Goal: Task Accomplishment & Management: Use online tool/utility

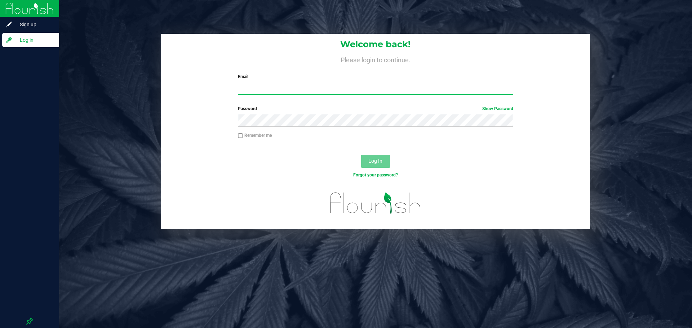
click at [356, 87] on input "Email" at bounding box center [375, 88] width 275 height 13
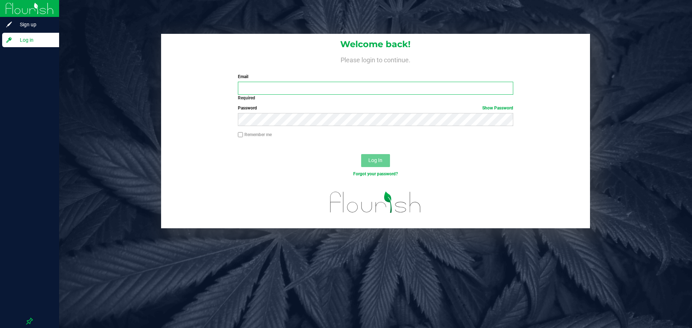
type input "[EMAIL_ADDRESS][DOMAIN_NAME]"
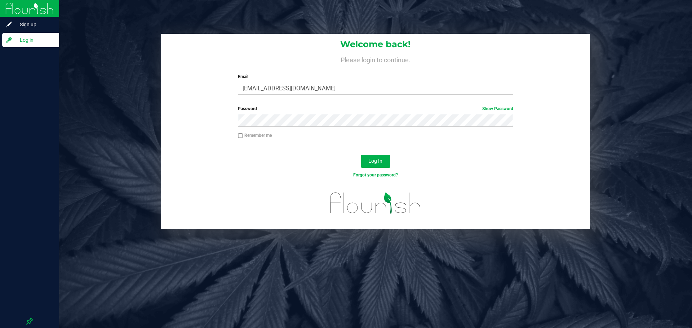
click at [258, 136] on label "Remember me" at bounding box center [255, 135] width 34 height 6
click at [243, 136] on input "Remember me" at bounding box center [240, 135] width 5 height 5
checkbox input "true"
click at [383, 159] on button "Log In" at bounding box center [375, 161] width 29 height 13
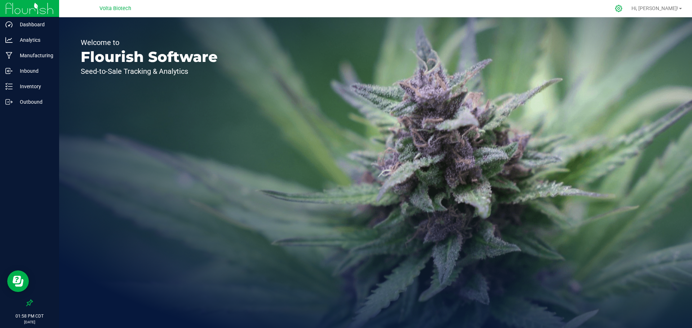
click at [628, 9] on div at bounding box center [619, 8] width 18 height 15
click at [622, 10] on icon at bounding box center [619, 9] width 8 height 8
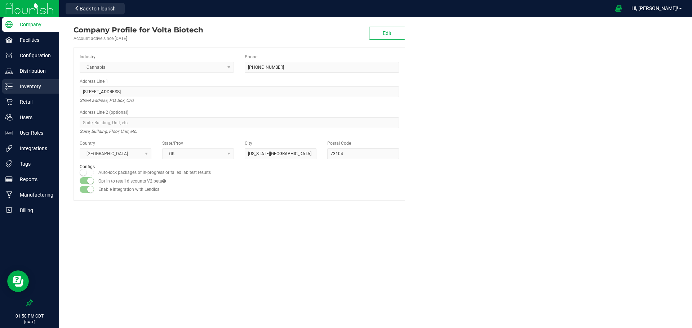
click at [35, 80] on div "Inventory" at bounding box center [30, 86] width 57 height 14
